Goal: Task Accomplishment & Management: Complete application form

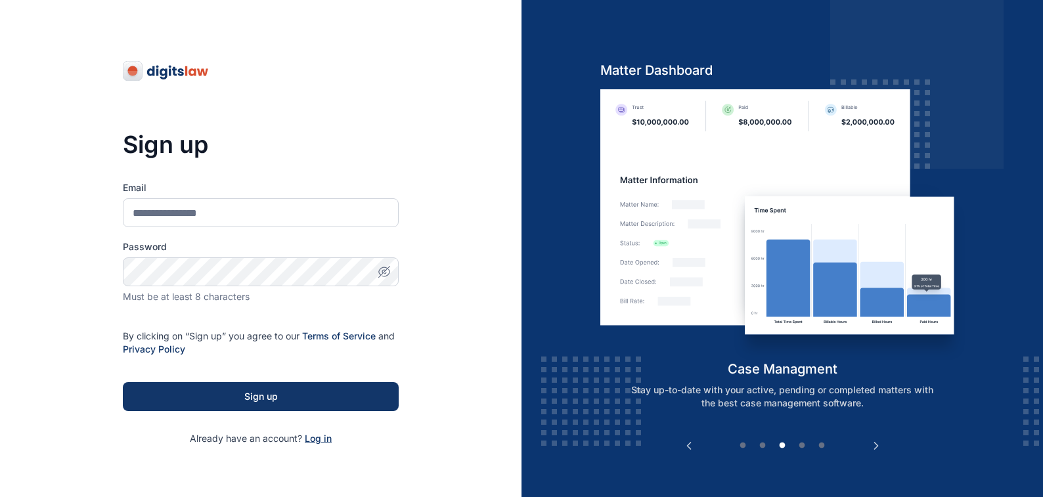
click at [316, 439] on span "Log in" at bounding box center [318, 438] width 27 height 11
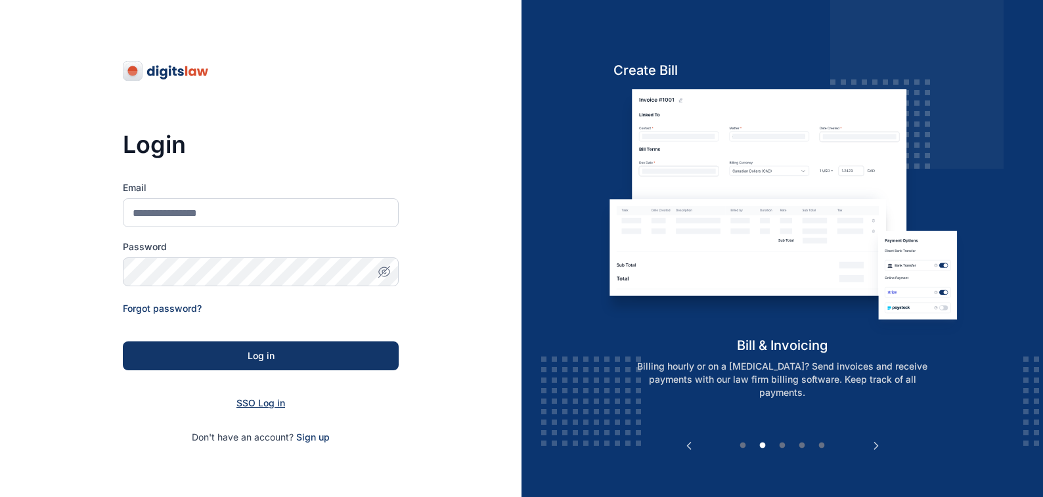
click at [251, 401] on span "SSO Log in" at bounding box center [260, 402] width 49 height 11
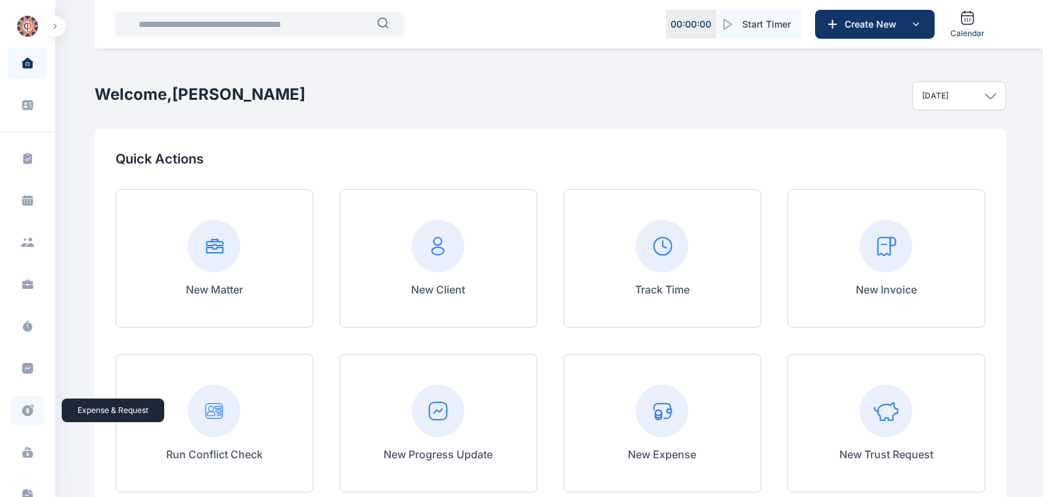
click at [26, 410] on icon at bounding box center [27, 411] width 13 height 14
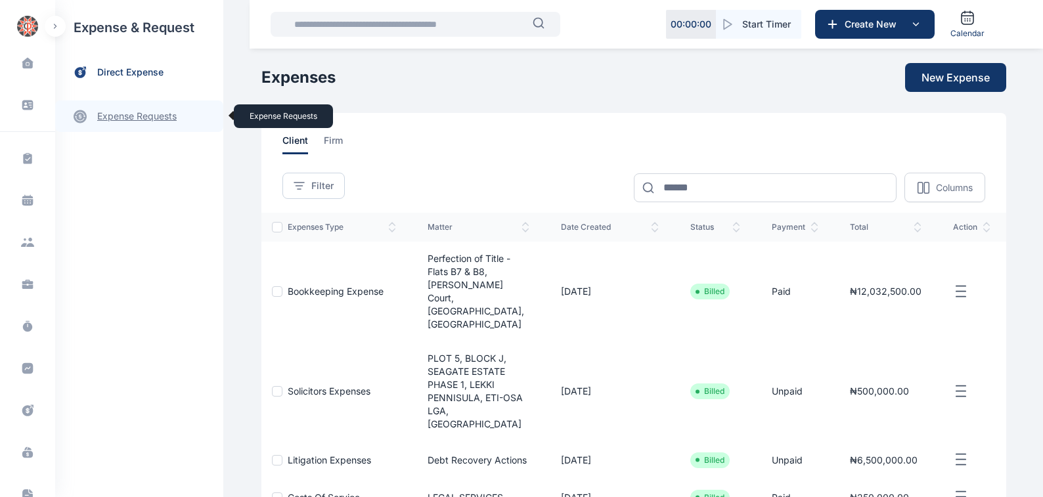
click at [116, 118] on link "expense requests expense requests" at bounding box center [139, 116] width 168 height 32
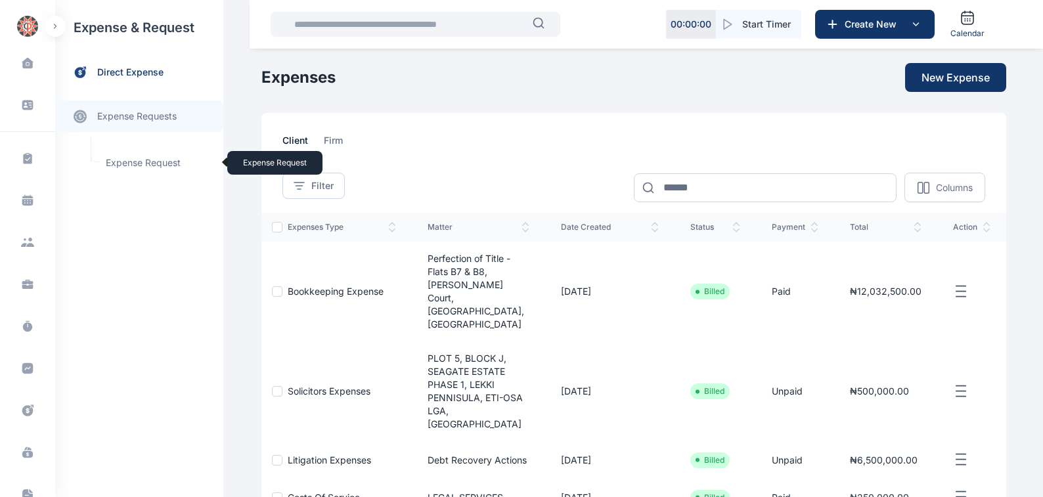
click at [122, 162] on span "Expense Request Expense Request" at bounding box center [157, 162] width 119 height 25
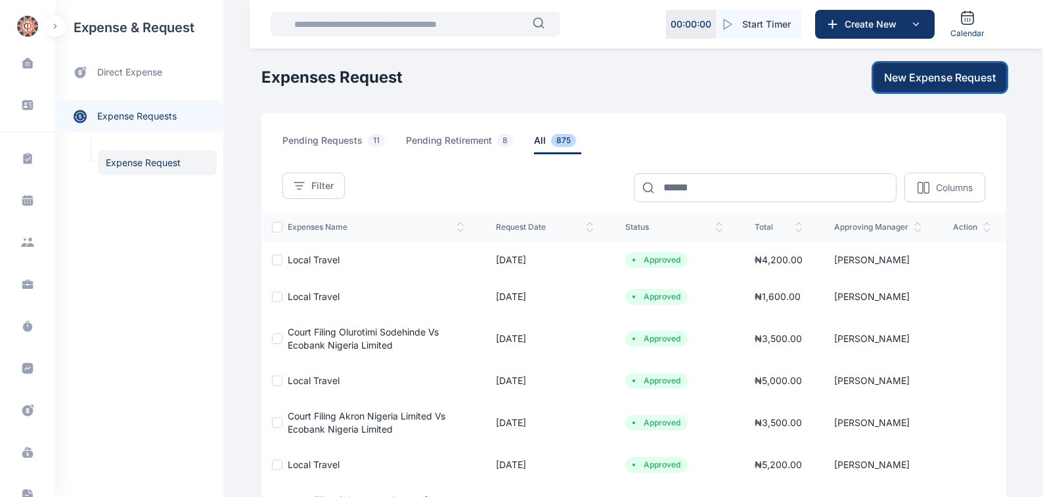
drag, startPoint x: 928, startPoint y: 76, endPoint x: 1050, endPoint y: 279, distance: 236.5
click at [932, 76] on span "New Expense Request" at bounding box center [940, 78] width 112 height 16
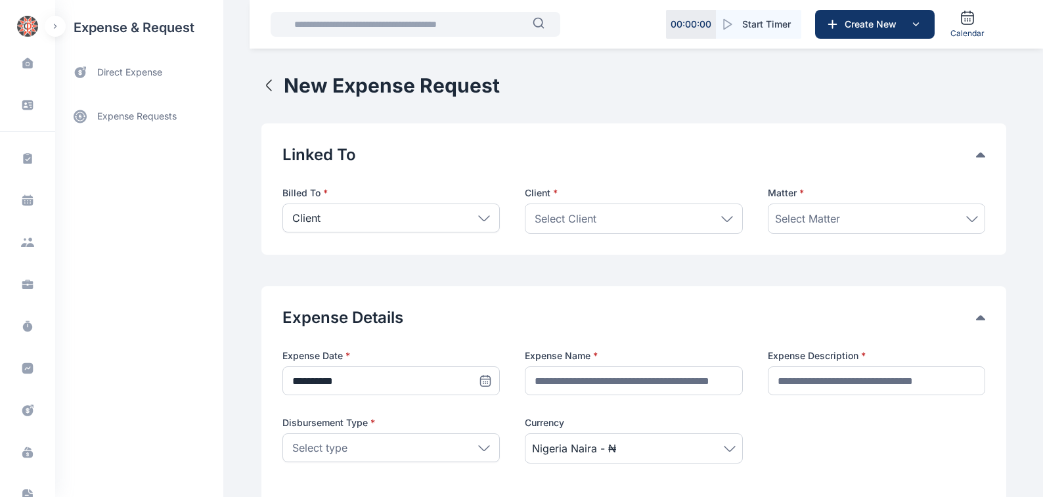
drag, startPoint x: 482, startPoint y: 216, endPoint x: 345, endPoint y: 232, distance: 138.2
click at [479, 217] on icon at bounding box center [484, 218] width 12 height 6
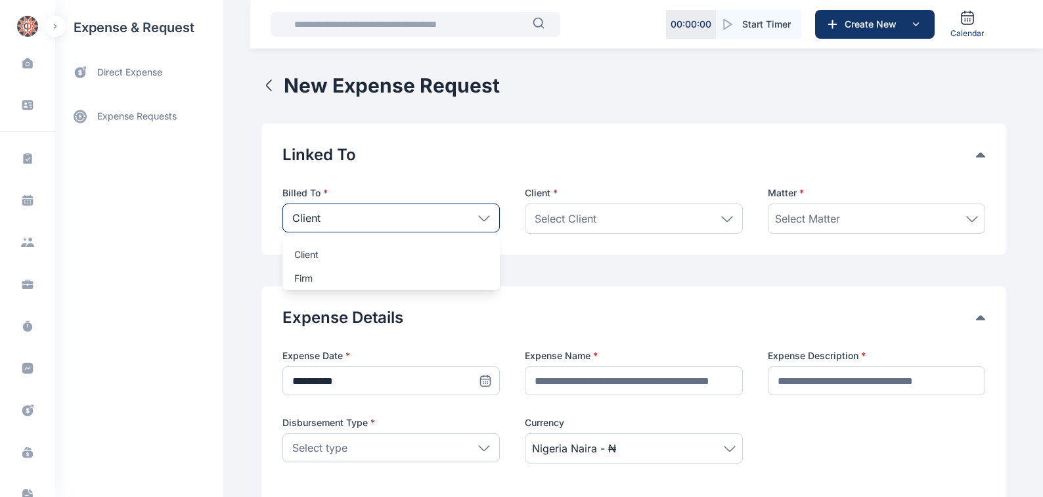
drag, startPoint x: 295, startPoint y: 276, endPoint x: 699, endPoint y: 274, distance: 403.8
click at [296, 276] on p "Firm" at bounding box center [391, 278] width 194 height 13
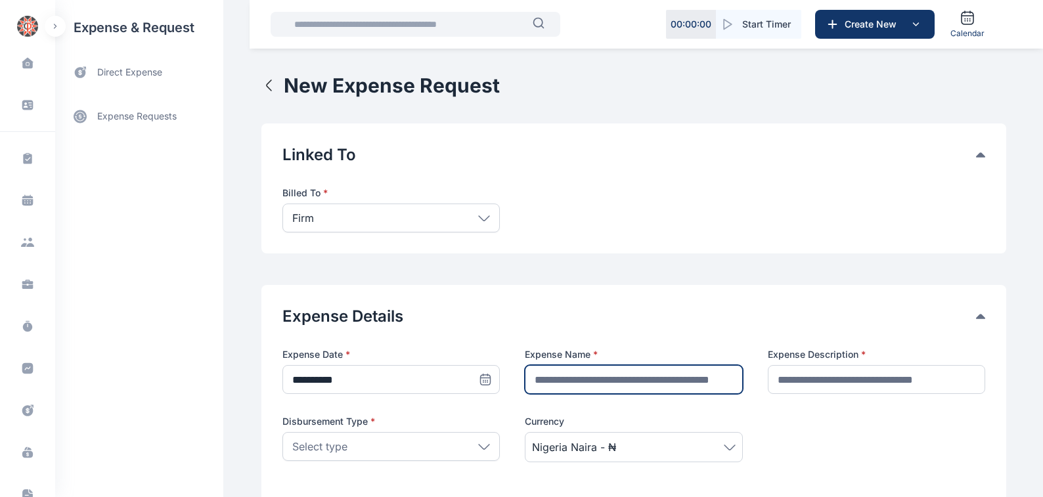
click at [542, 378] on input "text" at bounding box center [633, 379] width 217 height 29
type input "**********"
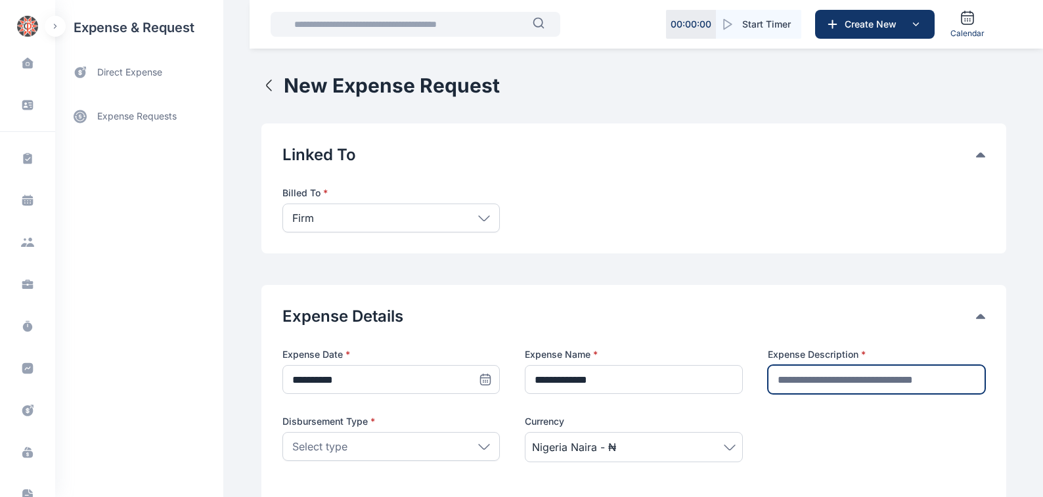
click at [788, 378] on input "text" at bounding box center [876, 379] width 217 height 29
type input "********"
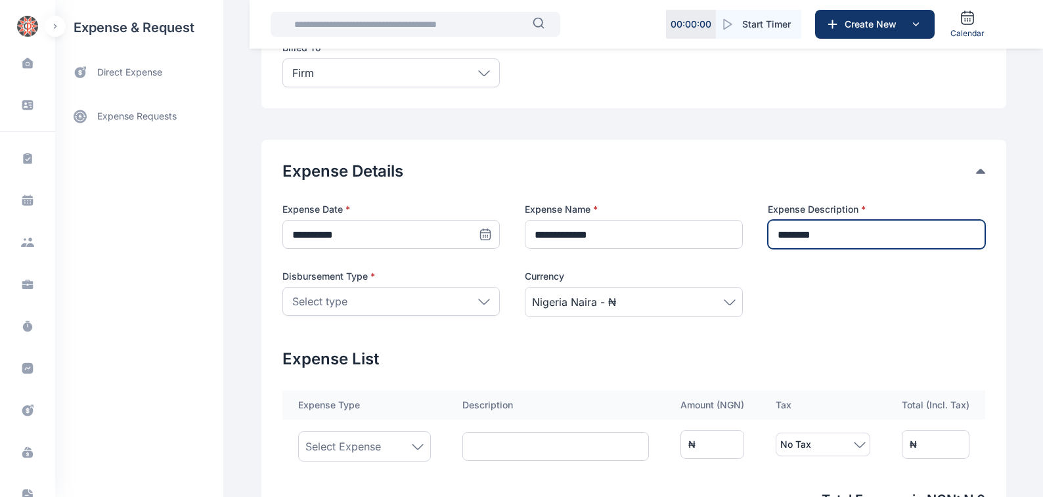
scroll to position [149, 0]
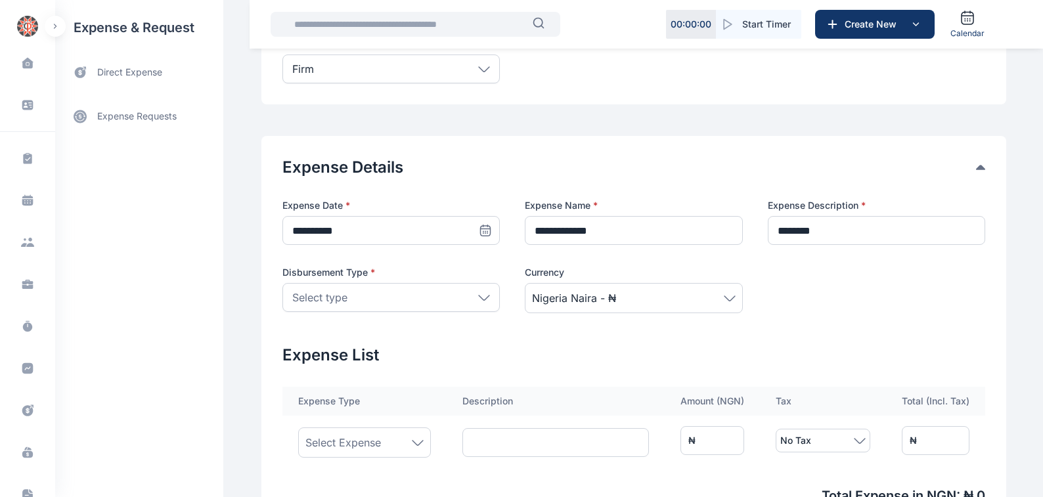
click at [479, 297] on icon at bounding box center [484, 298] width 12 height 6
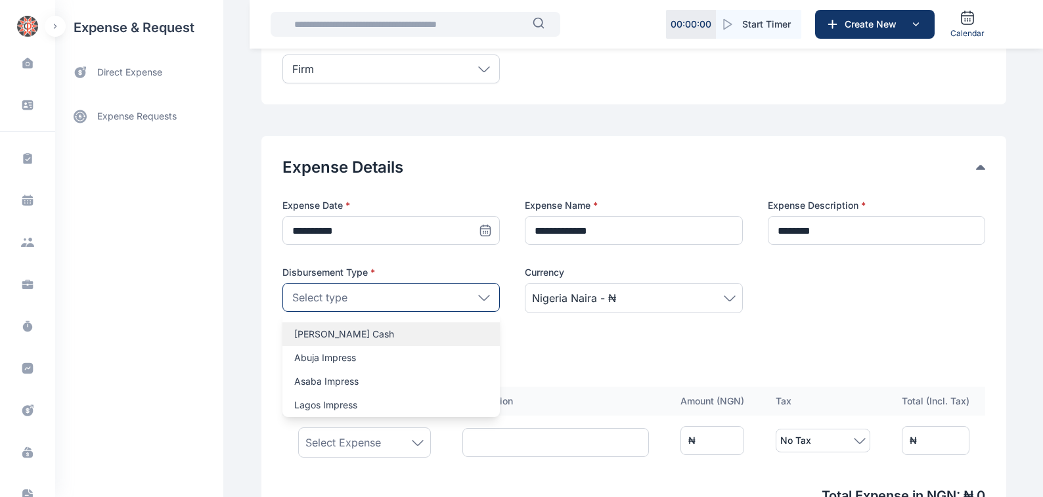
click at [294, 333] on p "[PERSON_NAME] Cash" at bounding box center [391, 334] width 194 height 13
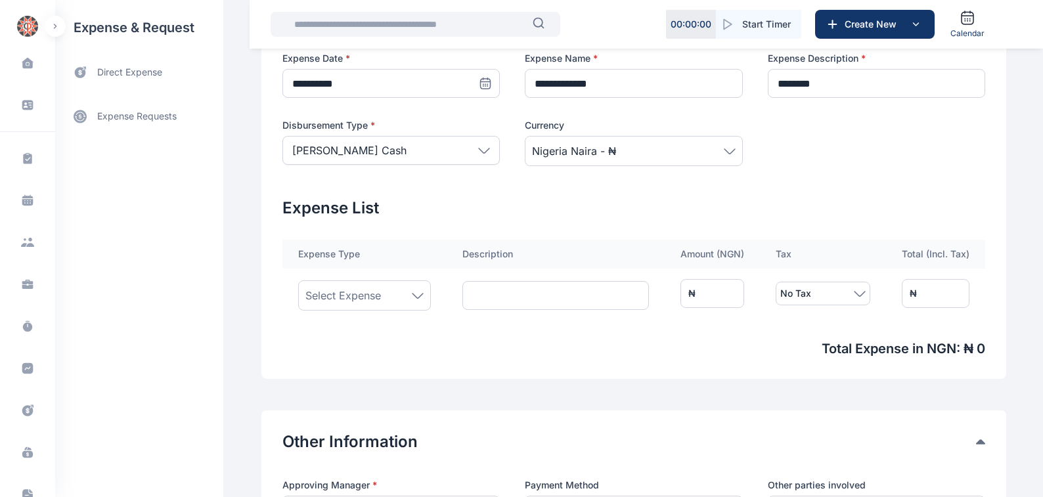
scroll to position [298, 0]
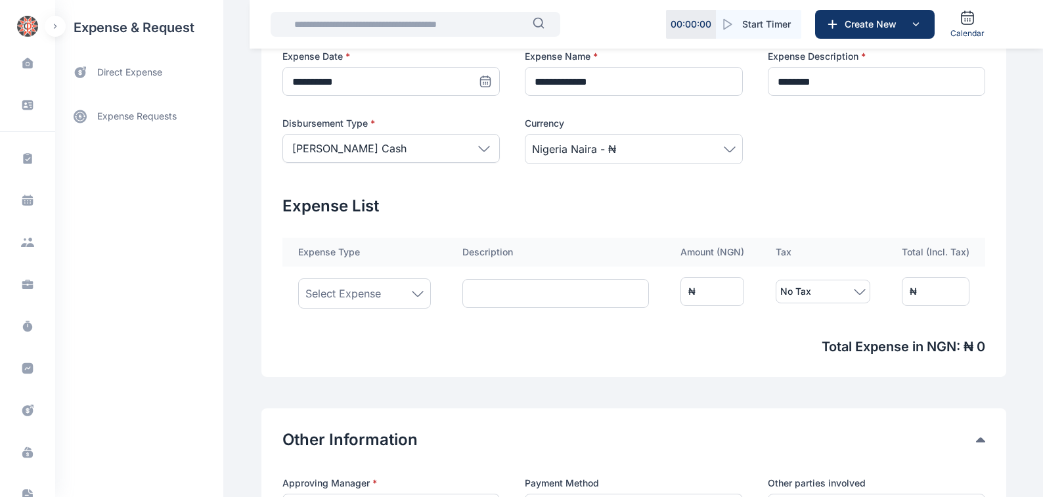
click at [413, 293] on icon at bounding box center [418, 294] width 12 height 6
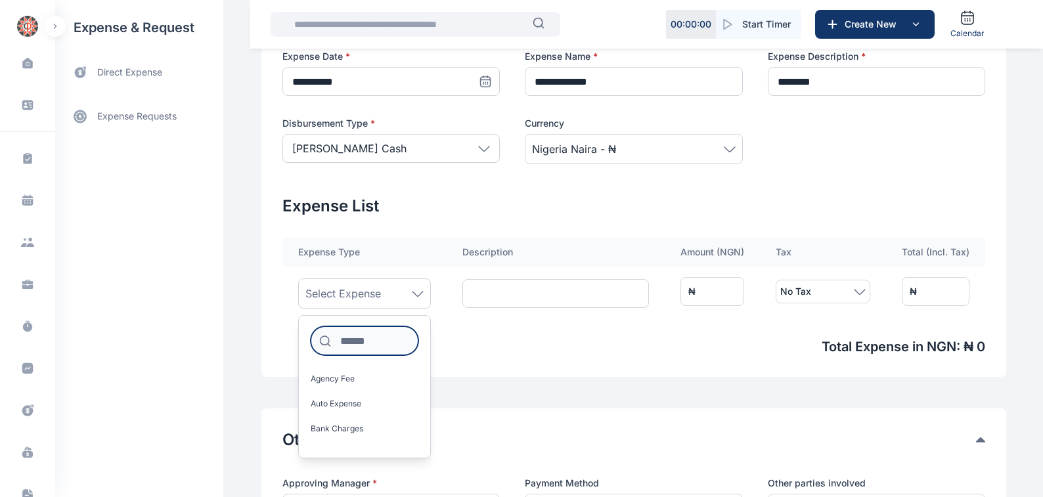
click at [334, 343] on input at bounding box center [365, 340] width 108 height 29
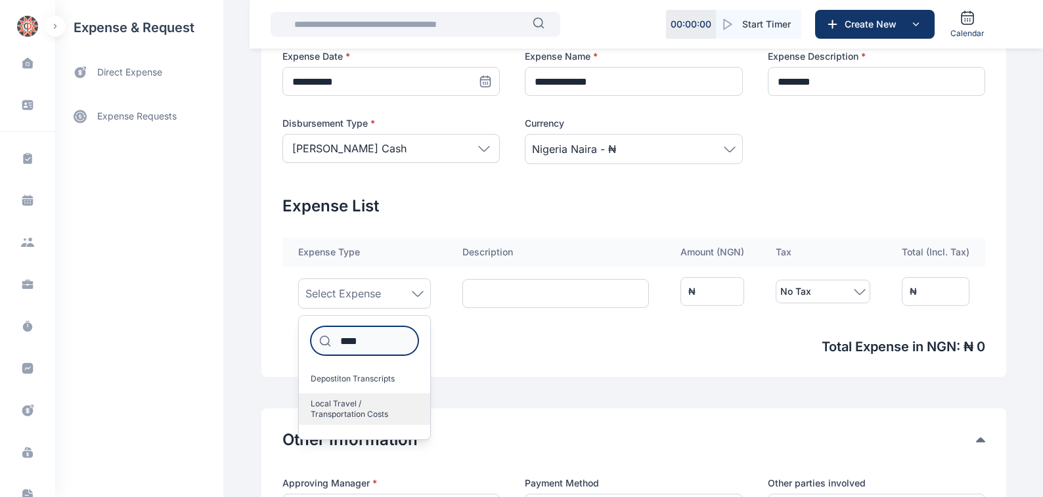
type input "****"
click at [339, 404] on span "Local Travel / Transportation Costs" at bounding box center [359, 409] width 97 height 21
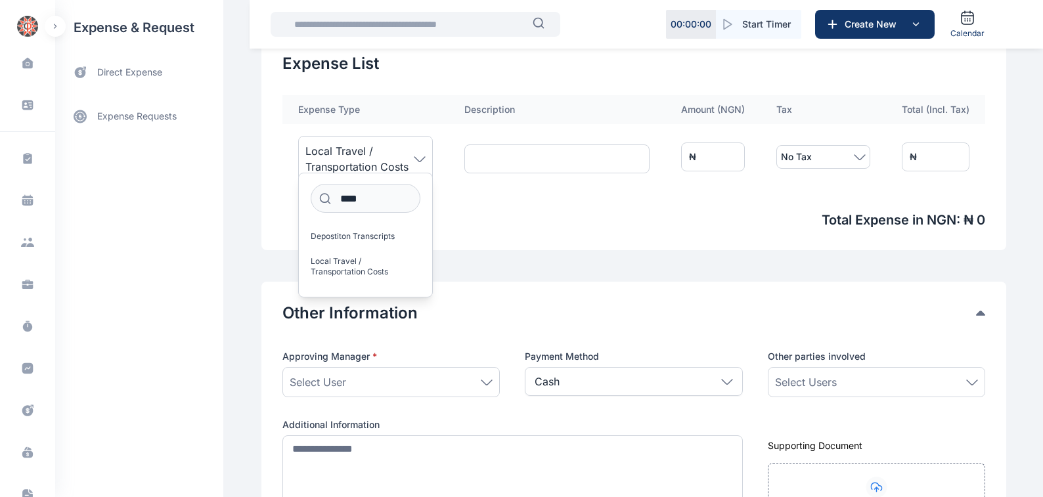
scroll to position [447, 0]
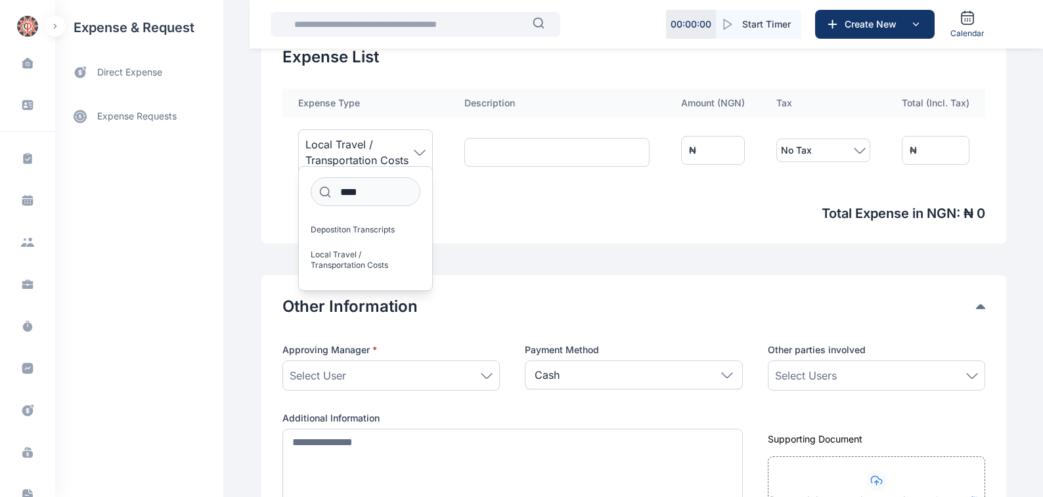
drag, startPoint x: 479, startPoint y: 374, endPoint x: 421, endPoint y: 389, distance: 59.7
click at [481, 375] on icon at bounding box center [487, 376] width 12 height 6
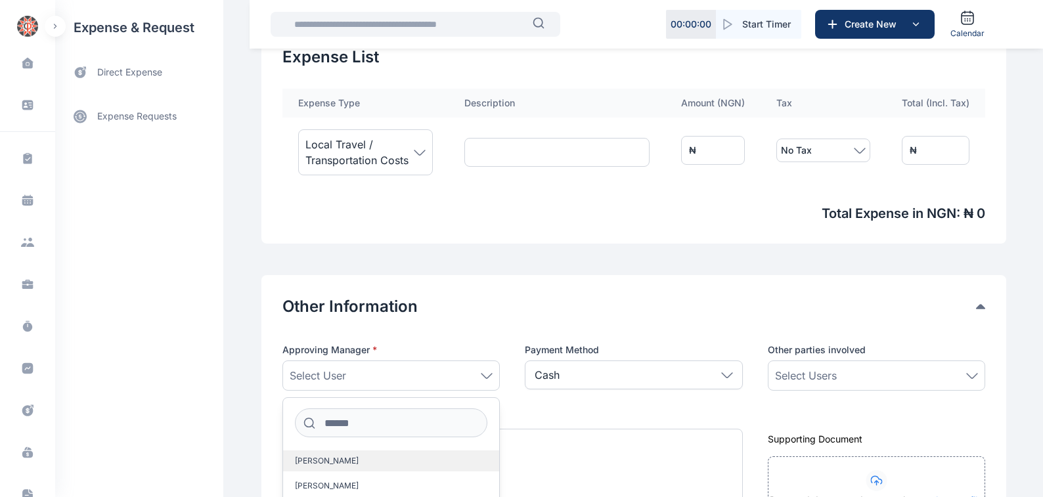
click at [309, 458] on span "[PERSON_NAME]" at bounding box center [327, 461] width 64 height 11
drag, startPoint x: 973, startPoint y: 375, endPoint x: 966, endPoint y: 376, distance: 7.3
click at [972, 375] on icon at bounding box center [972, 376] width 12 height 6
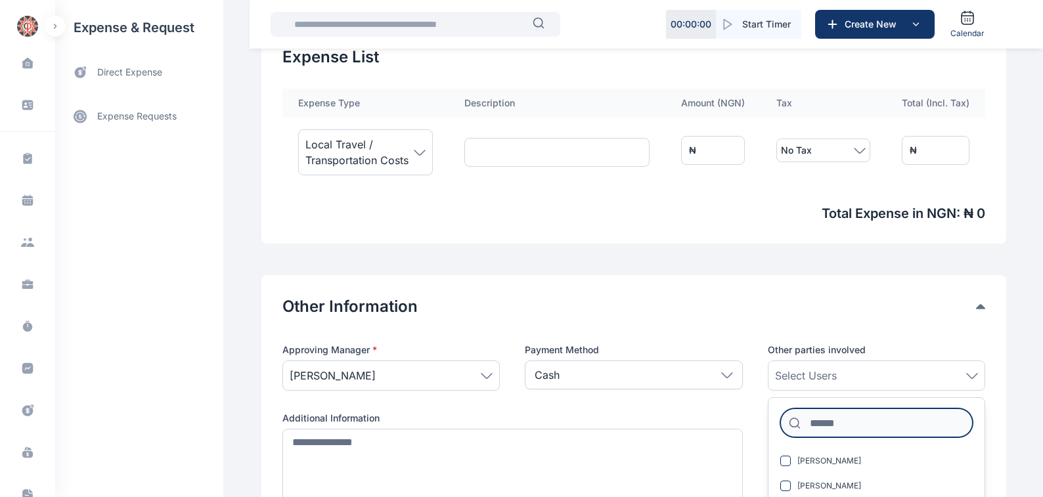
drag, startPoint x: 815, startPoint y: 424, endPoint x: 1050, endPoint y: 317, distance: 258.3
click at [816, 423] on input at bounding box center [876, 422] width 192 height 29
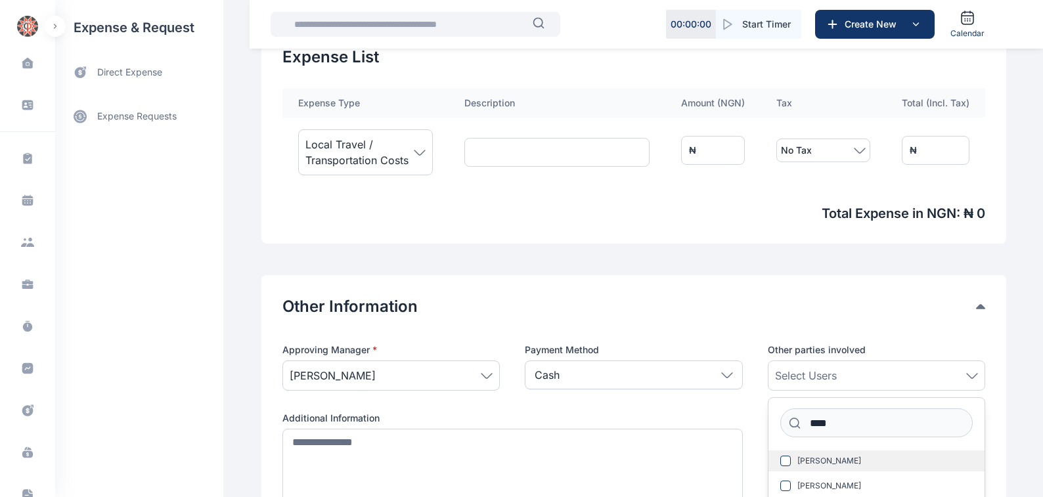
click at [819, 459] on span "[PERSON_NAME]" at bounding box center [829, 461] width 64 height 11
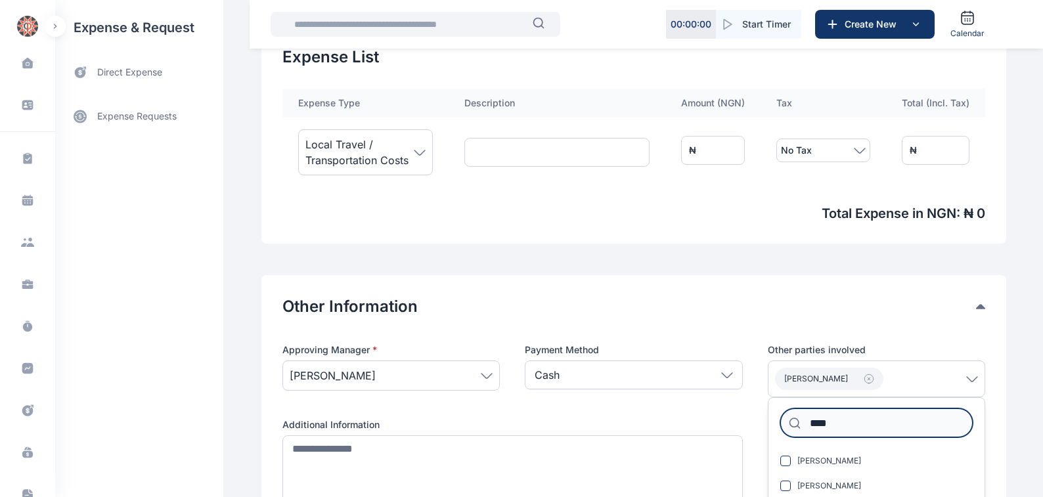
click at [831, 422] on input "****" at bounding box center [876, 422] width 192 height 29
type input "*"
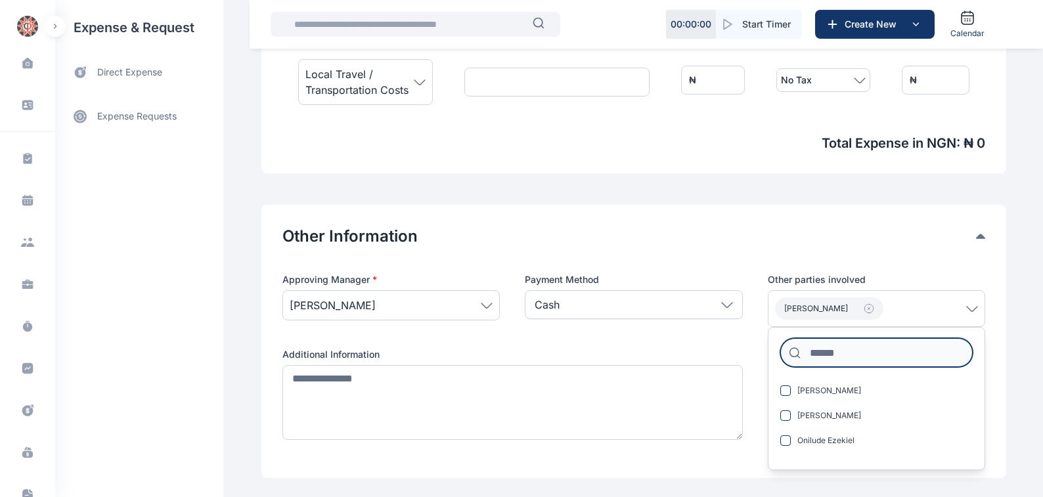
scroll to position [521, 0]
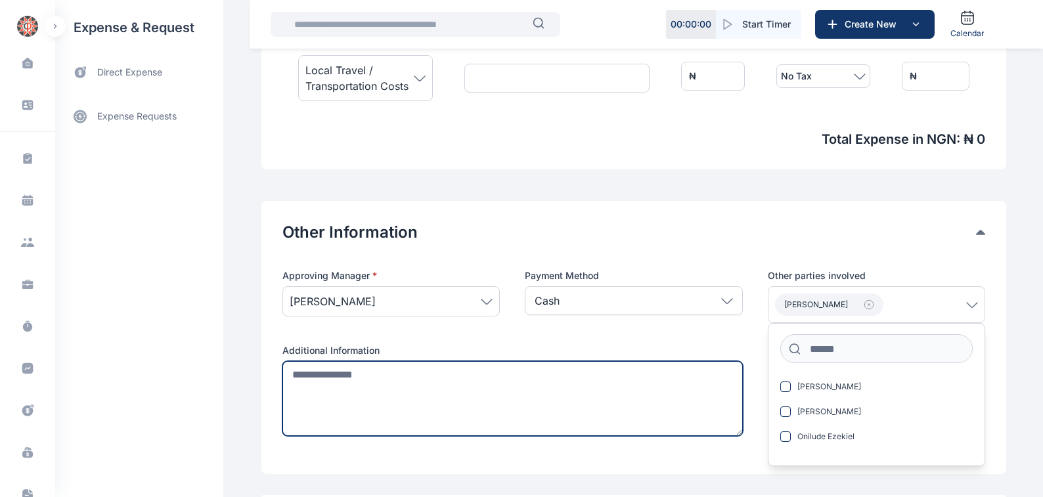
click at [290, 372] on textarea at bounding box center [512, 398] width 460 height 75
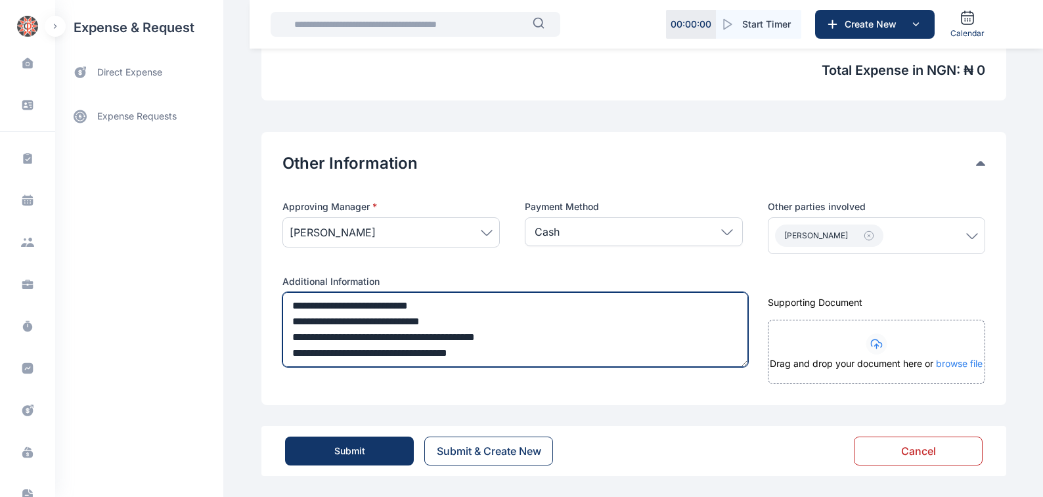
scroll to position [25, 0]
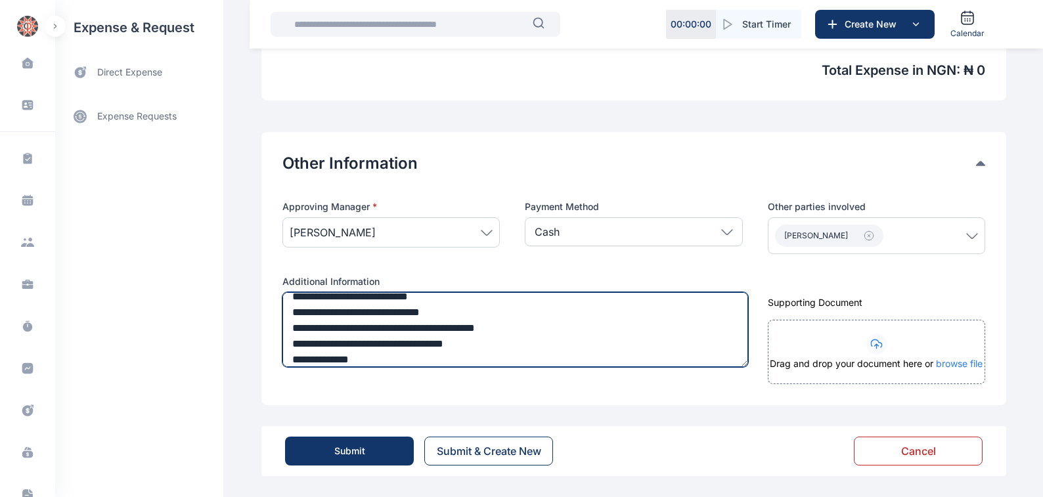
click at [353, 358] on textarea "**********" at bounding box center [515, 329] width 466 height 75
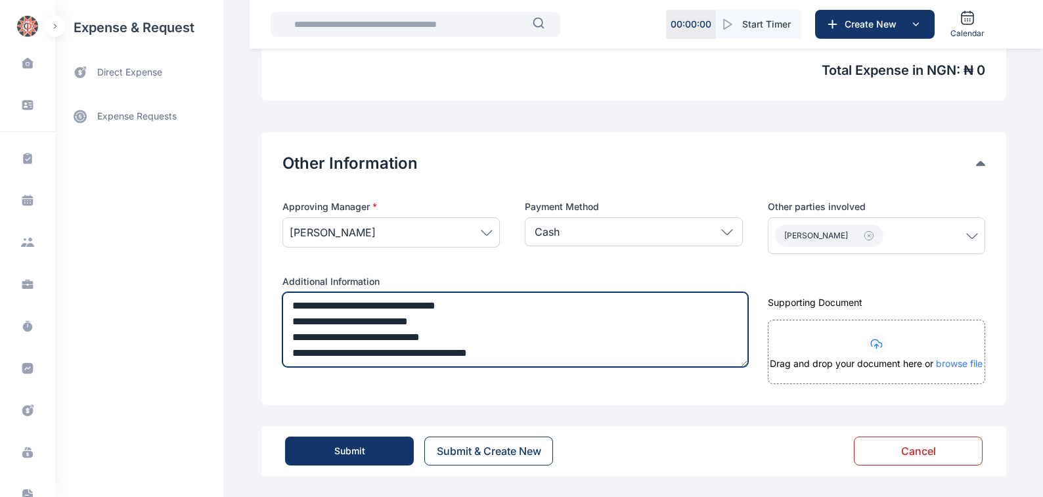
scroll to position [0, 0]
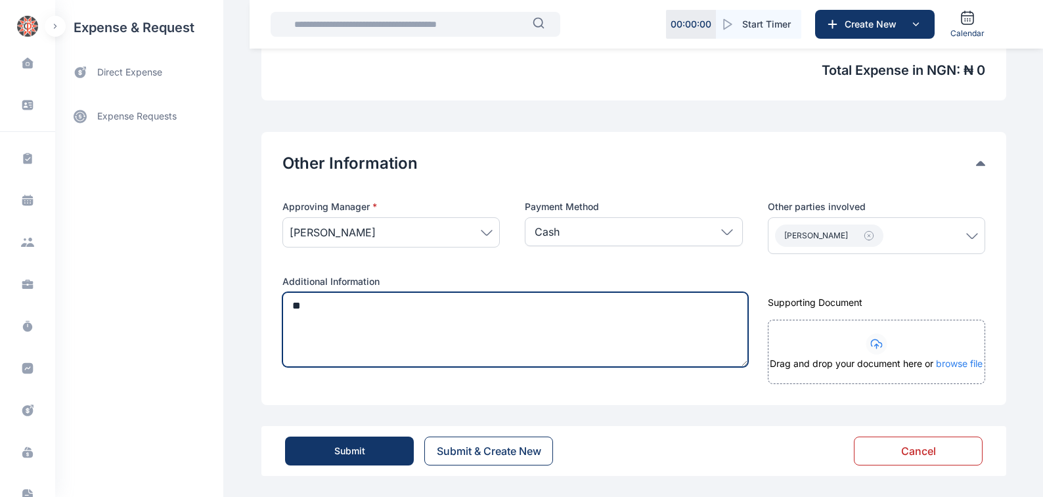
type textarea "*"
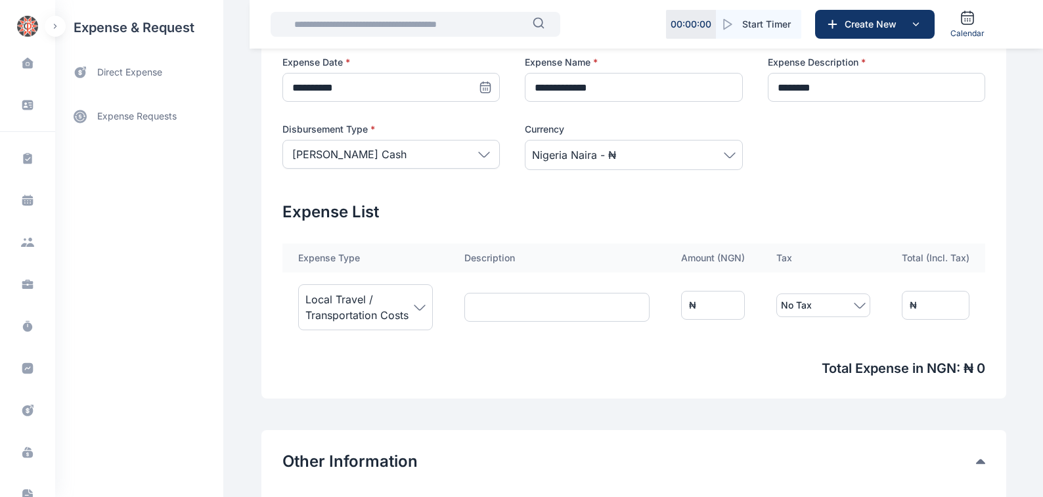
scroll to position [292, 0]
type textarea "**********"
drag, startPoint x: 737, startPoint y: 305, endPoint x: 398, endPoint y: 316, distance: 338.9
click at [534, 293] on tr "Local Travel / Transportation Costs ₦ * No Tax ₦ *" at bounding box center [633, 306] width 703 height 66
type input "*"
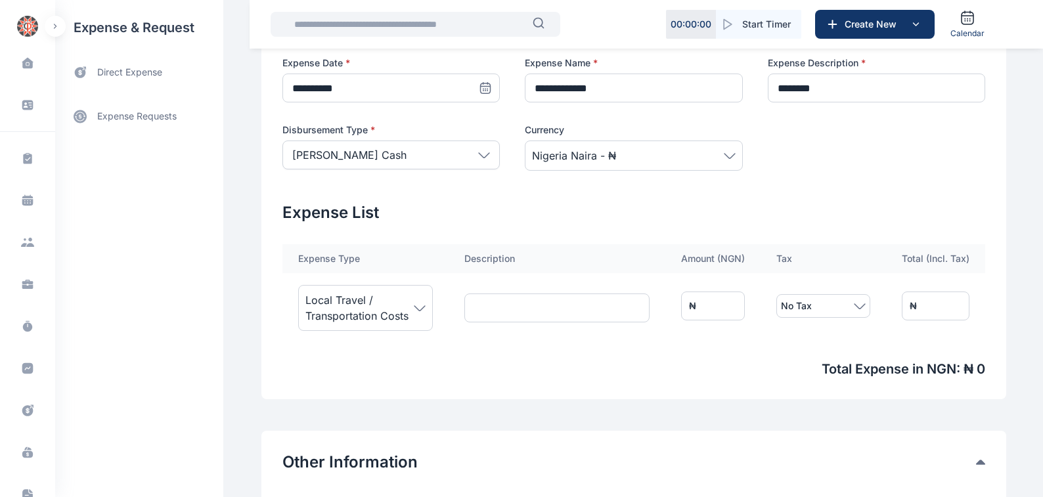
type input "*"
type input "**"
type input "***"
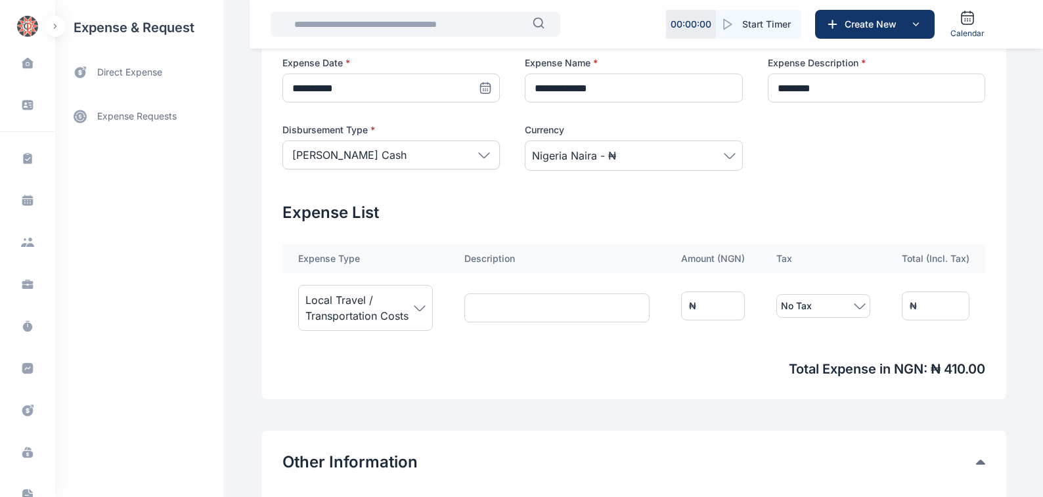
type input "****"
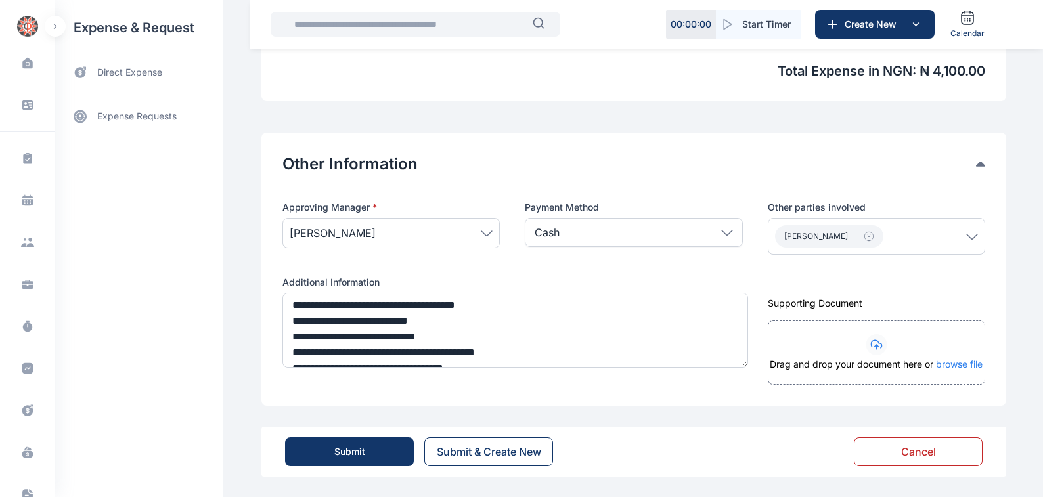
scroll to position [590, 0]
type input "****"
drag, startPoint x: 348, startPoint y: 452, endPoint x: 516, endPoint y: 401, distance: 175.5
click at [355, 448] on div "Submit" at bounding box center [349, 450] width 31 height 13
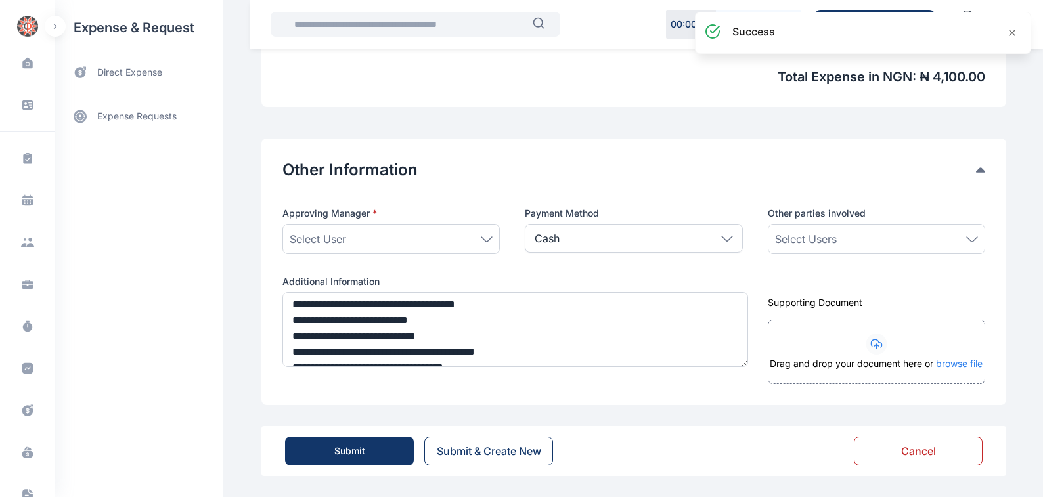
scroll to position [584, 0]
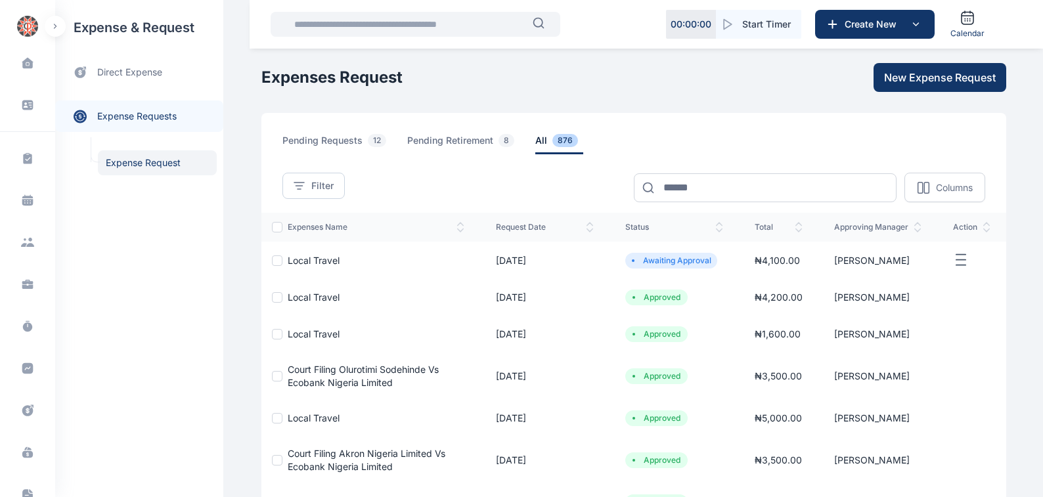
drag, startPoint x: 292, startPoint y: 261, endPoint x: 547, endPoint y: 274, distance: 255.1
click at [293, 261] on span "Local Travel" at bounding box center [314, 260] width 52 height 11
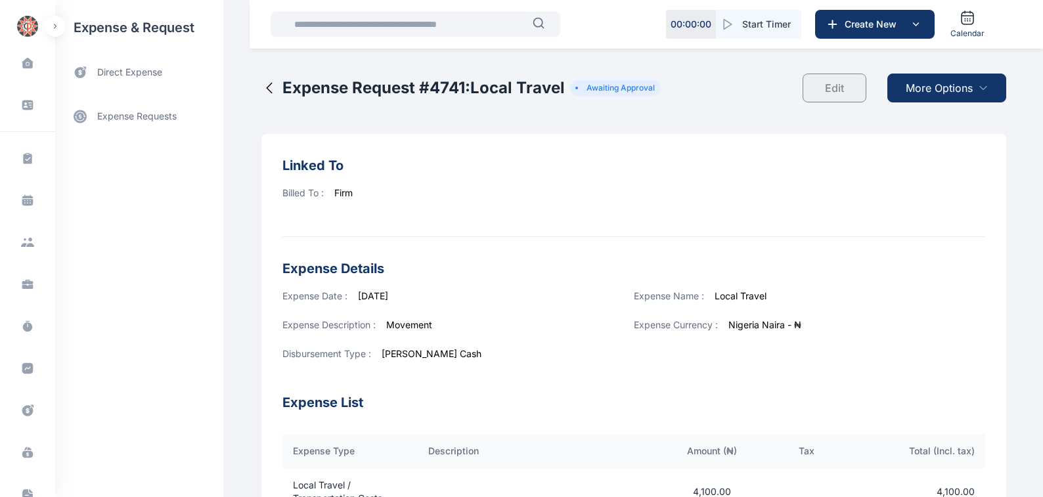
click at [924, 87] on span "More Options" at bounding box center [938, 88] width 67 height 16
drag, startPoint x: 945, startPoint y: 118, endPoint x: 593, endPoint y: 337, distance: 414.7
click at [943, 119] on span "Download PDF" at bounding box center [943, 120] width 55 height 13
